Goal: Find specific page/section: Find specific page/section

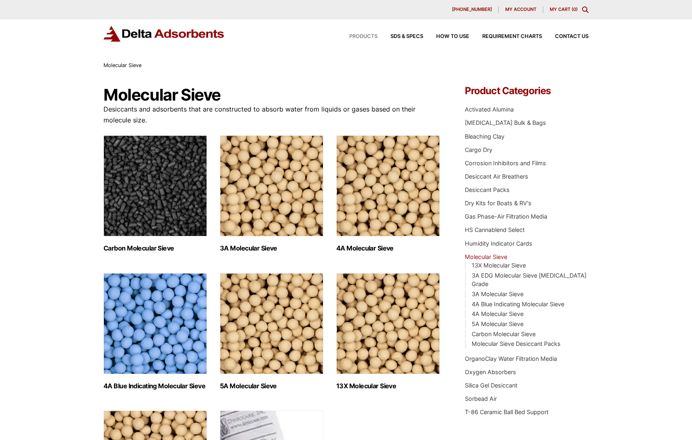
click at [353, 35] on span "Products" at bounding box center [363, 36] width 28 height 5
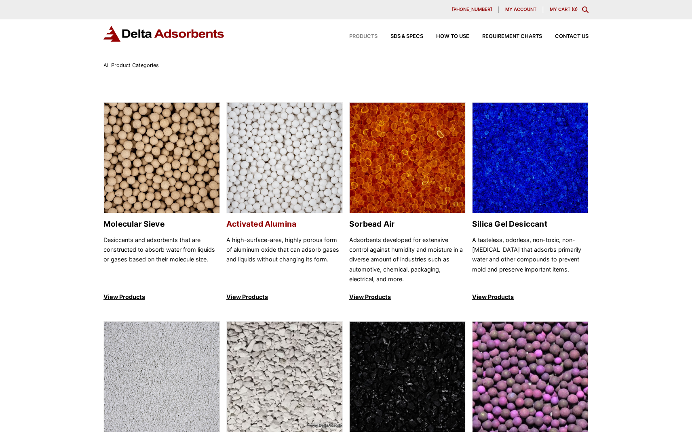
click at [302, 175] on img at bounding box center [285, 158] width 116 height 111
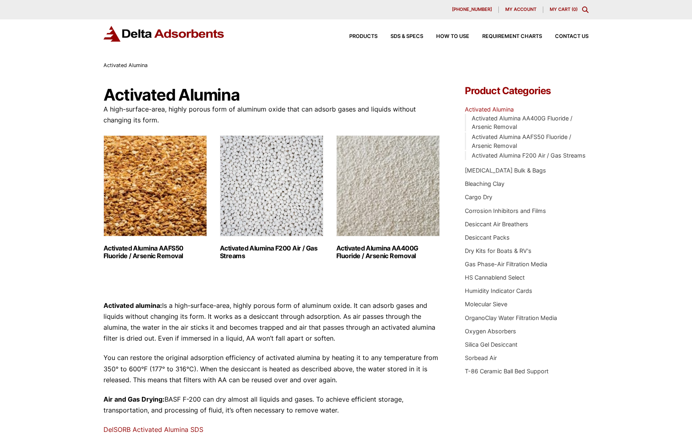
click at [242, 250] on h2 "Activated Alumina F200 Air / Gas Streams (3)" at bounding box center [272, 252] width 104 height 15
